Goal: Information Seeking & Learning: Find specific fact

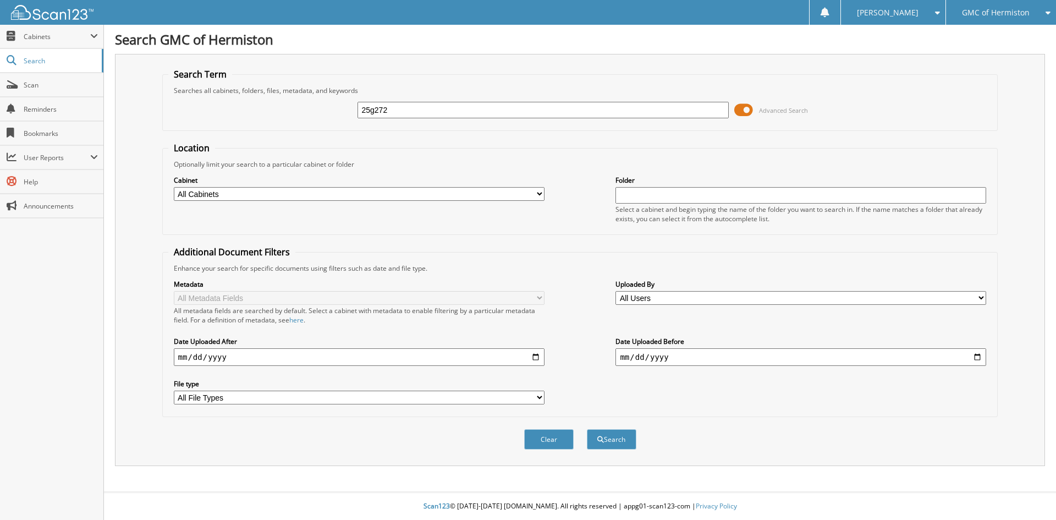
type input "25g272"
click at [587, 429] on button "Search" at bounding box center [611, 439] width 49 height 20
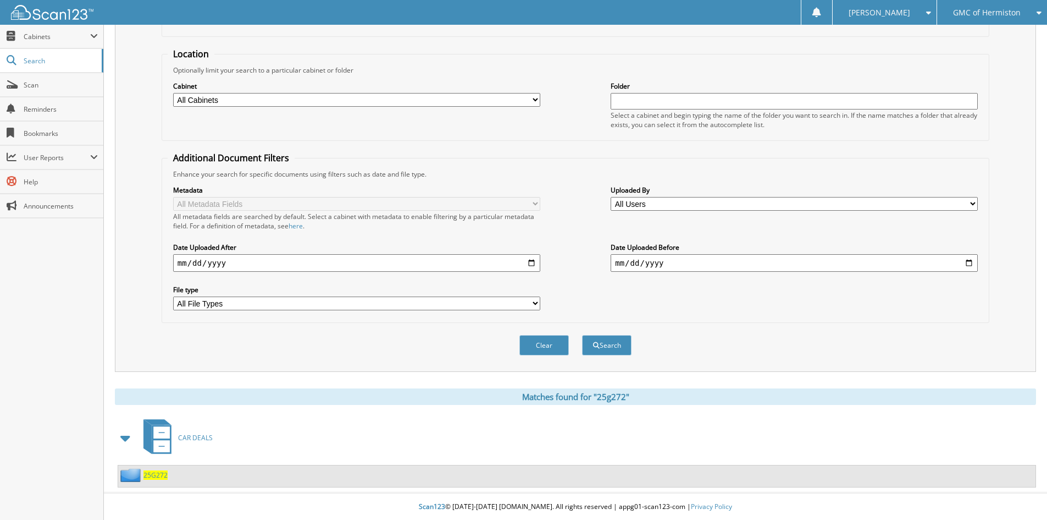
scroll to position [95, 0]
click at [150, 475] on span "25G272" at bounding box center [156, 474] width 24 height 9
